Goal: Task Accomplishment & Management: Manage account settings

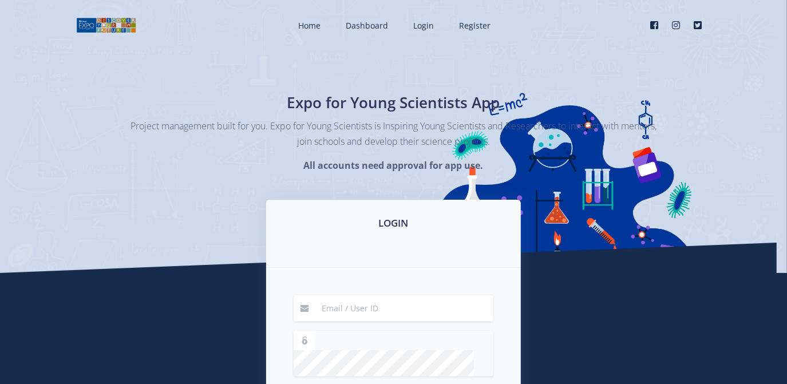
click at [372, 304] on input at bounding box center [404, 308] width 179 height 26
type input "[EMAIL_ADDRESS][DOMAIN_NAME]"
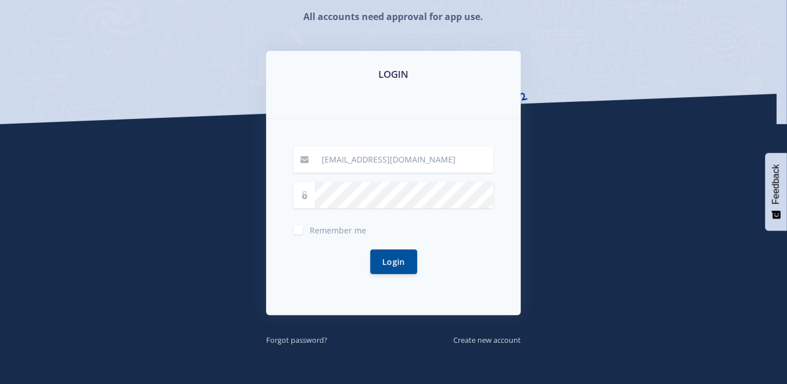
scroll to position [154, 0]
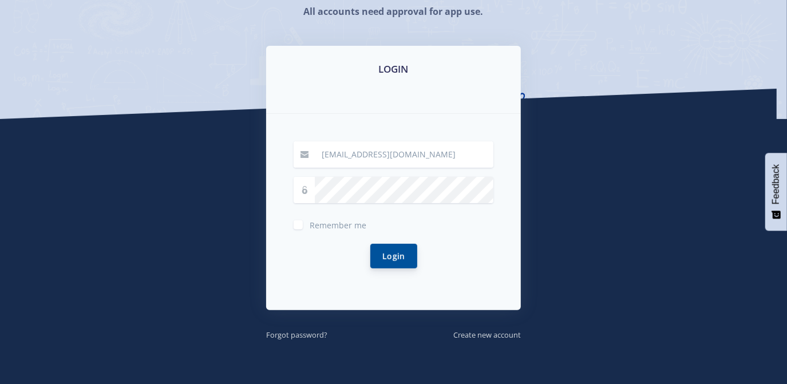
click at [386, 254] on button "Login" at bounding box center [393, 256] width 47 height 25
click at [346, 225] on span "Remember me" at bounding box center [338, 225] width 57 height 11
click at [317, 224] on input "Remember me" at bounding box center [313, 220] width 7 height 7
checkbox input "true"
click at [377, 248] on button "Login" at bounding box center [393, 256] width 47 height 25
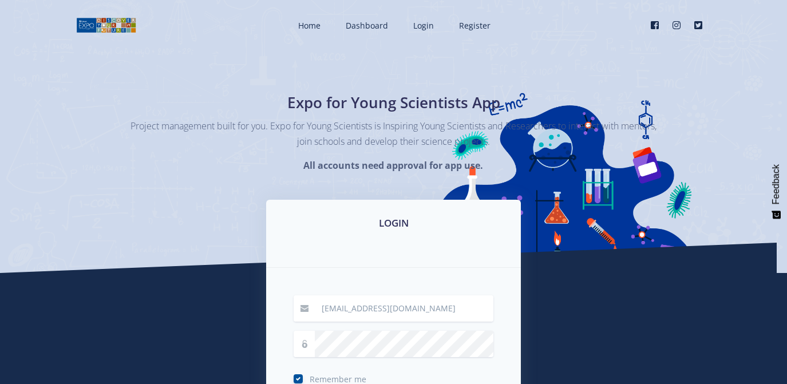
scroll to position [154, 0]
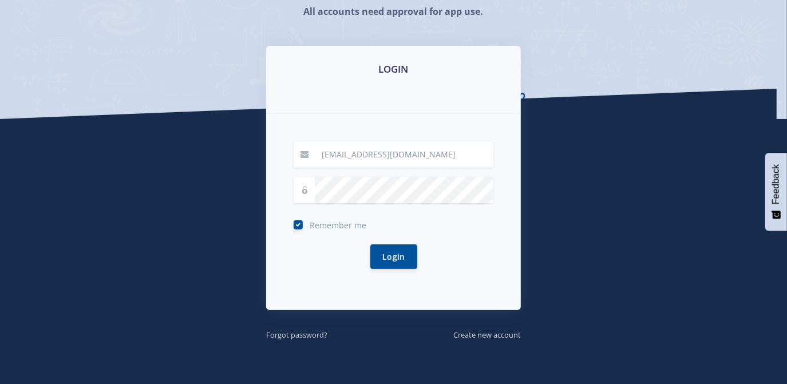
click at [369, 259] on div "Login" at bounding box center [394, 257] width 200 height 52
click at [387, 258] on button "Login" at bounding box center [393, 256] width 47 height 25
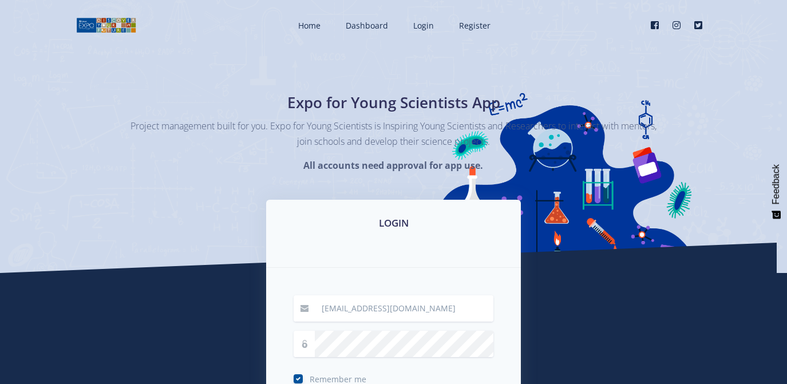
scroll to position [154, 0]
